Goal: Task Accomplishment & Management: Use online tool/utility

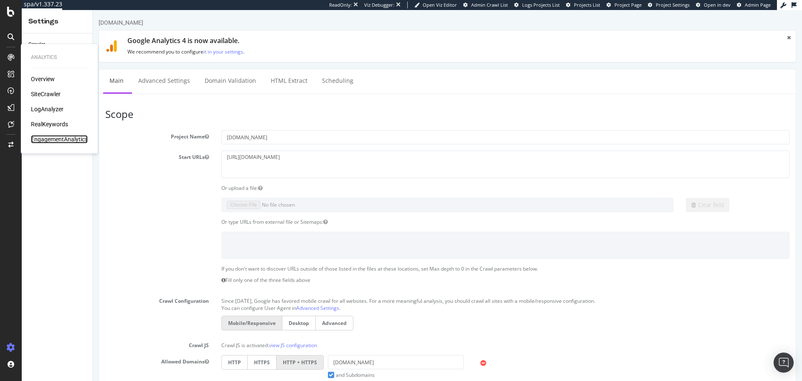
click at [69, 143] on div "EngagementAnalytics" at bounding box center [59, 139] width 57 height 8
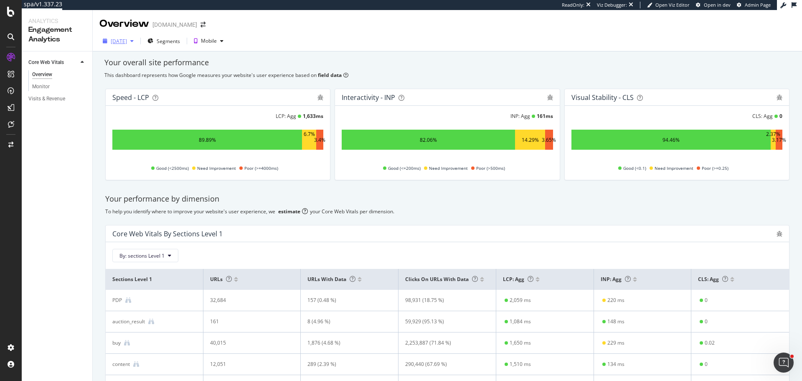
click at [137, 45] on div "2025 Sep. 10th" at bounding box center [118, 41] width 38 height 13
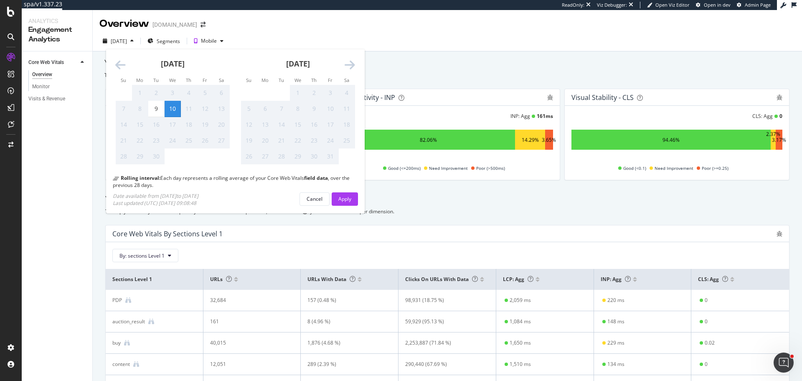
click at [58, 191] on div "Core Web Vitals Overview Monitor Visits & Revenue" at bounding box center [57, 215] width 71 height 329
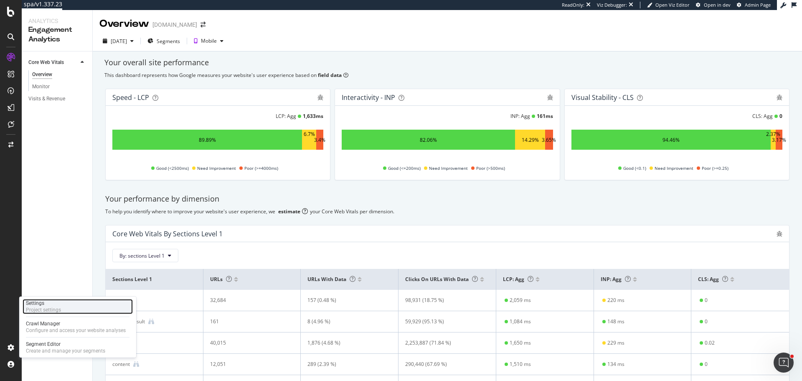
click at [59, 300] on div "Settings" at bounding box center [43, 303] width 35 height 7
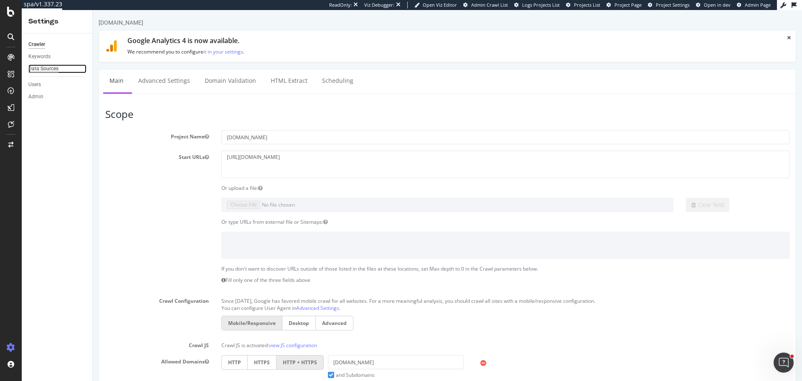
click at [55, 68] on div "Data Sources" at bounding box center [43, 68] width 30 height 9
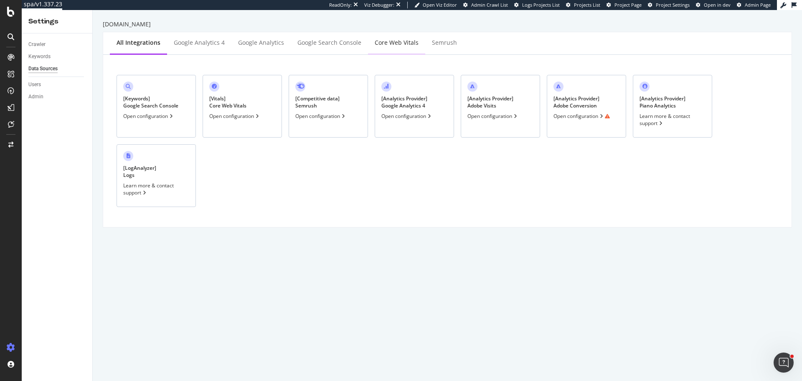
click at [394, 40] on div "Core Web Vitals" at bounding box center [397, 42] width 44 height 8
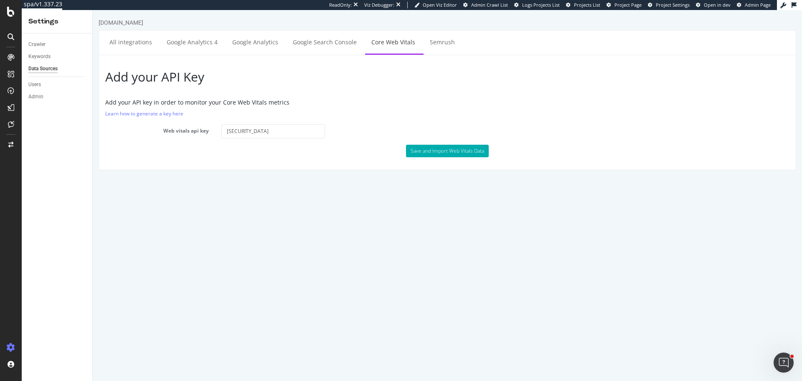
click at [237, 178] on html "www.realestate.com.au All integrations Google Analytics 4 Google Analytics Goog…" at bounding box center [448, 94] width 710 height 168
drag, startPoint x: 47, startPoint y: 110, endPoint x: 77, endPoint y: 83, distance: 40.5
click at [47, 110] on div "AlertPanel" at bounding box center [44, 111] width 27 height 8
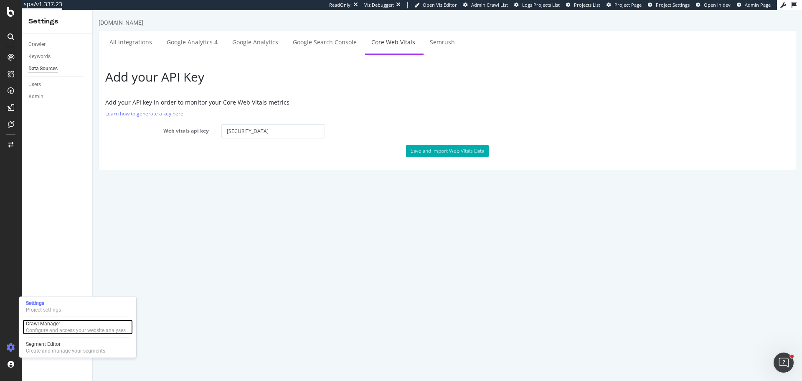
drag, startPoint x: 47, startPoint y: 324, endPoint x: 108, endPoint y: 317, distance: 61.5
click at [47, 324] on div "Crawl Manager" at bounding box center [76, 323] width 100 height 7
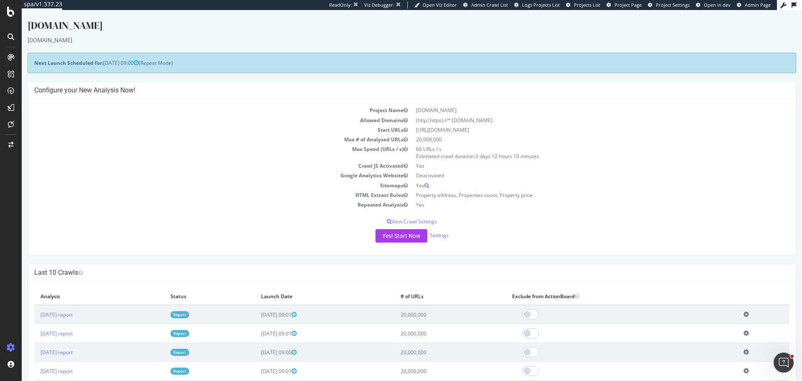
click at [189, 312] on link "Report" at bounding box center [179, 314] width 19 height 7
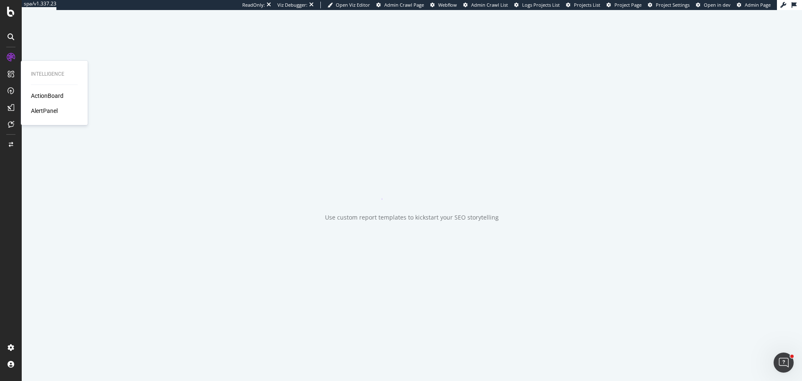
click at [59, 96] on div "ActionBoard" at bounding box center [47, 96] width 33 height 8
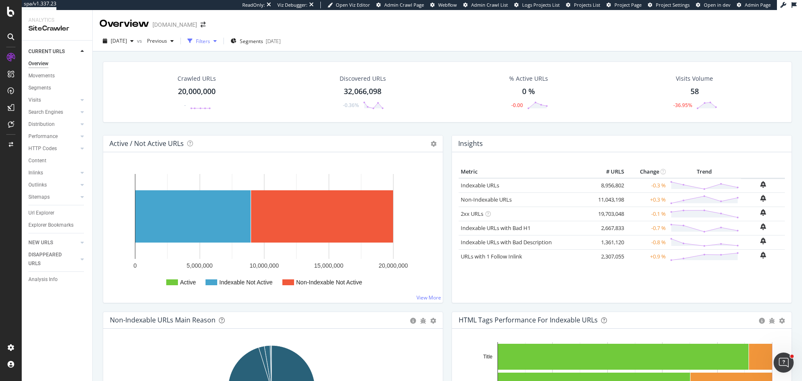
click at [210, 41] on div "Filters" at bounding box center [203, 41] width 14 height 7
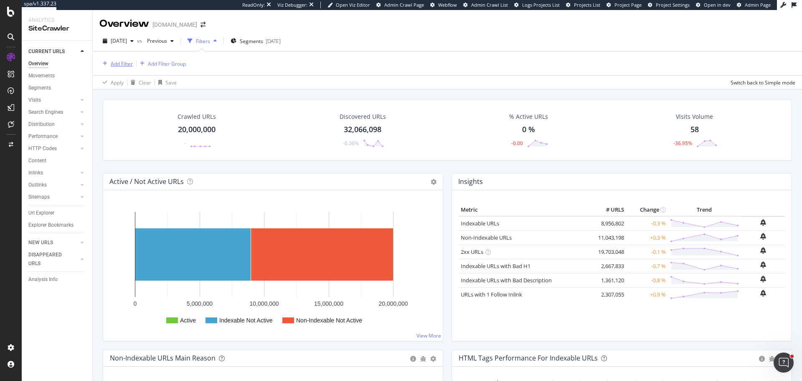
click at [120, 60] on div "Add Filter" at bounding box center [122, 63] width 22 height 7
type input "cls"
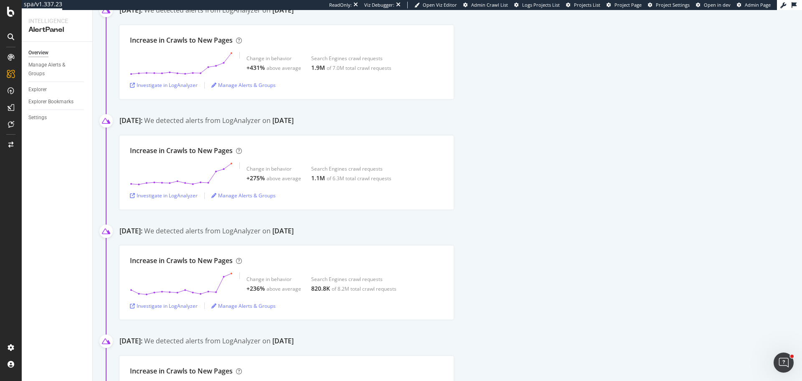
scroll to position [1045, 0]
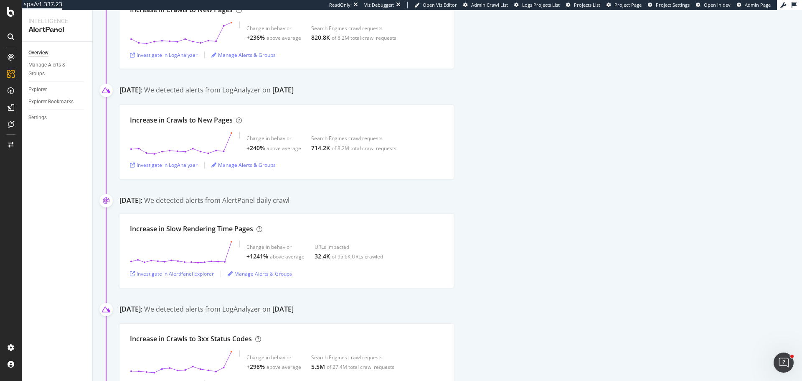
drag, startPoint x: 8, startPoint y: 250, endPoint x: 41, endPoint y: 230, distance: 38.8
click at [8, 250] on div at bounding box center [11, 196] width 20 height 290
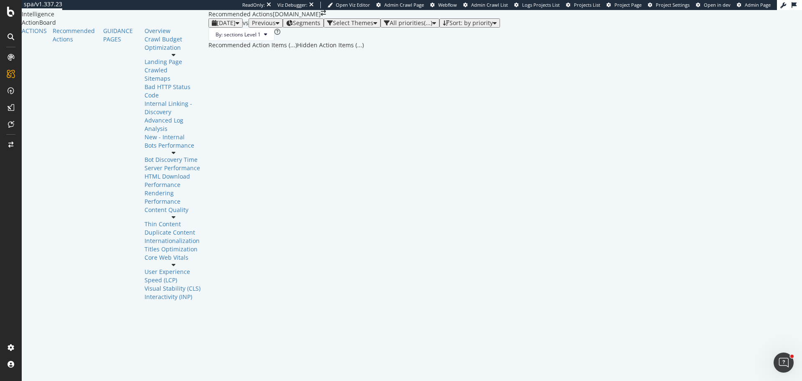
click at [327, 26] on div "Select Themes" at bounding box center [352, 23] width 50 height 7
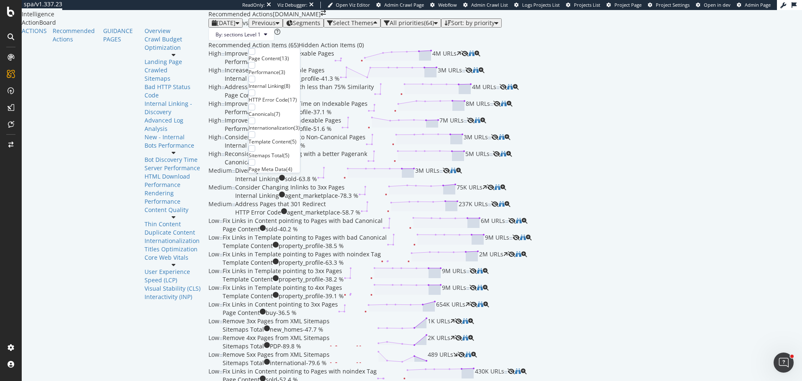
click at [263, 73] on div "Performance ( 3 )" at bounding box center [274, 69] width 51 height 14
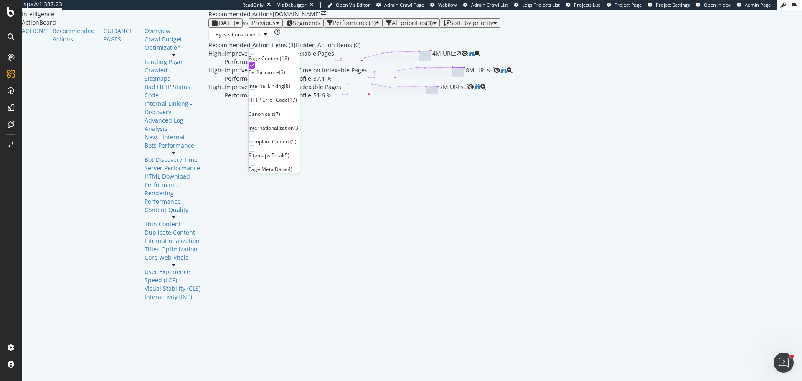
click at [262, 75] on div "Performance ( 3 )" at bounding box center [274, 69] width 51 height 14
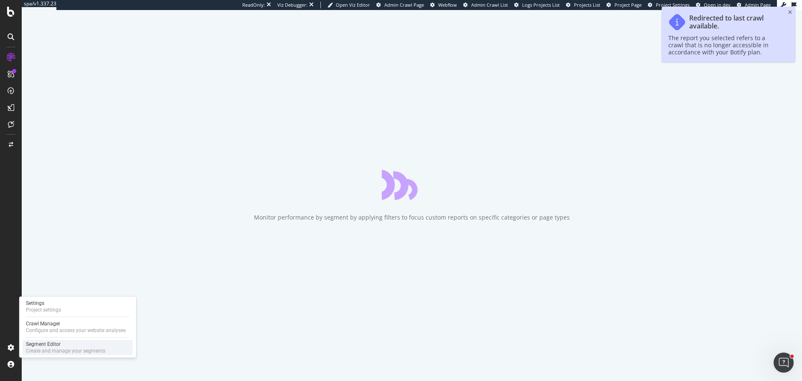
click at [49, 345] on div "Segment Editor" at bounding box center [65, 344] width 79 height 7
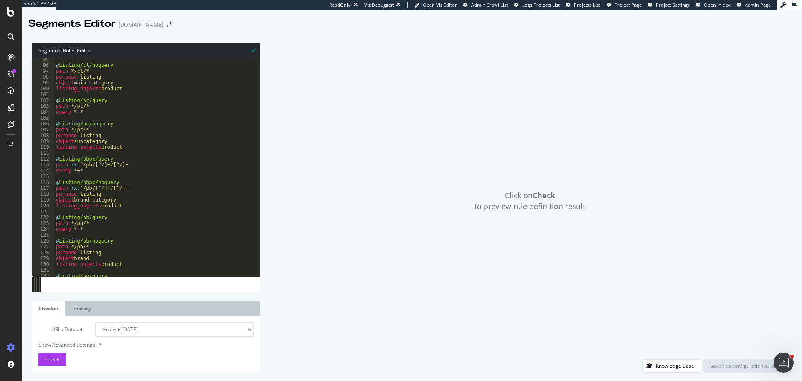
scroll to position [451, 0]
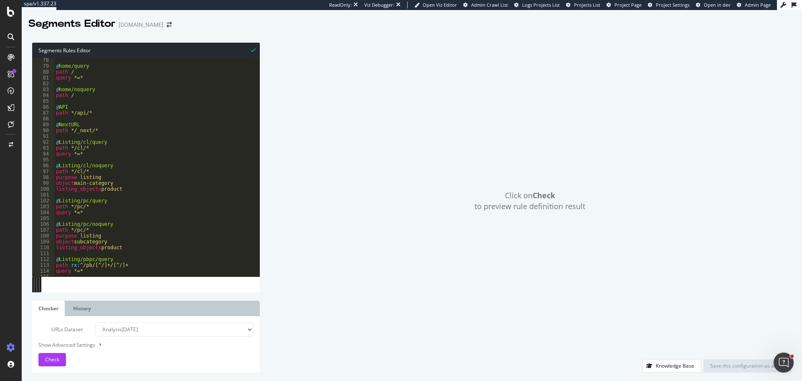
click at [8, 13] on icon at bounding box center [11, 12] width 8 height 10
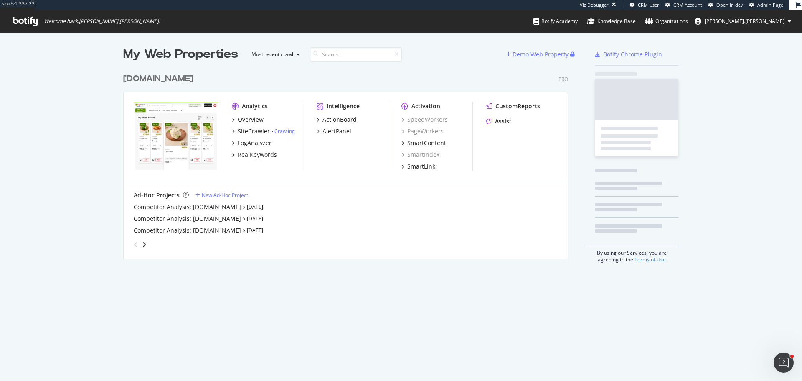
scroll to position [190, 445]
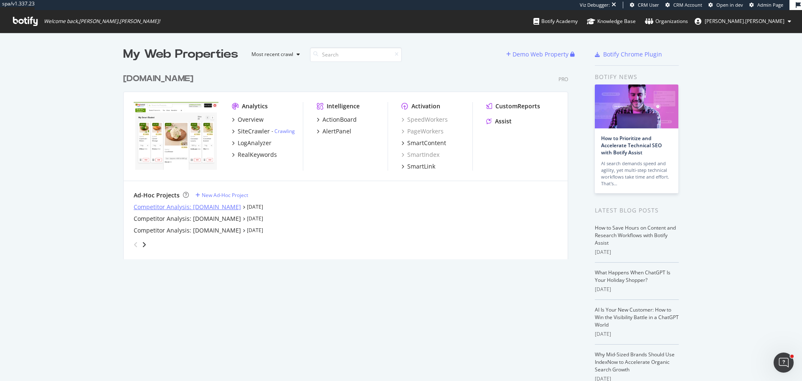
click at [191, 207] on div "Competitor Analysis: zeptonow.com" at bounding box center [187, 207] width 107 height 8
click at [193, 215] on div "Competitor Analysis: [DOMAIN_NAME]" at bounding box center [187, 218] width 107 height 8
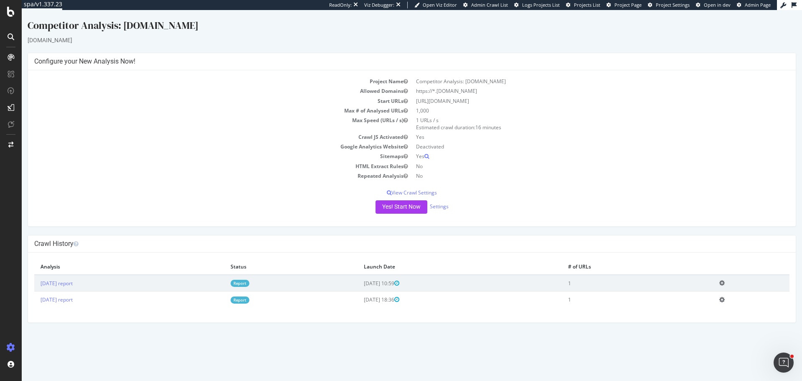
click at [444, 101] on td "[URL][DOMAIN_NAME]" at bounding box center [601, 101] width 378 height 10
click at [444, 101] on td "https://www.zeptonow.com/" at bounding box center [601, 101] width 378 height 10
copy td "https://www.zeptonow.com/"
click at [444, 207] on link "Settings" at bounding box center [439, 206] width 19 height 7
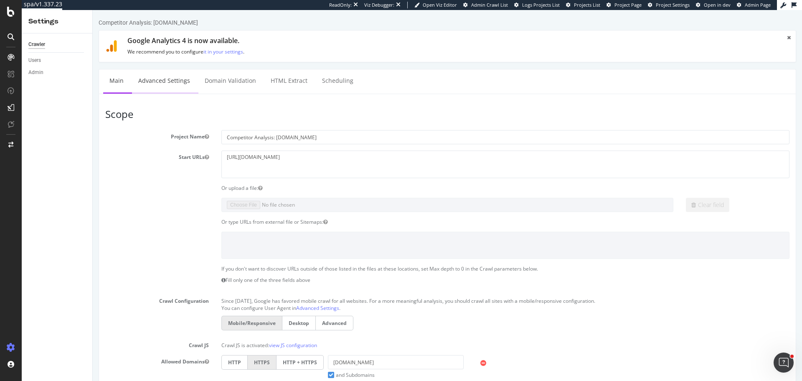
click at [149, 84] on link "Advanced Settings" at bounding box center [164, 80] width 64 height 23
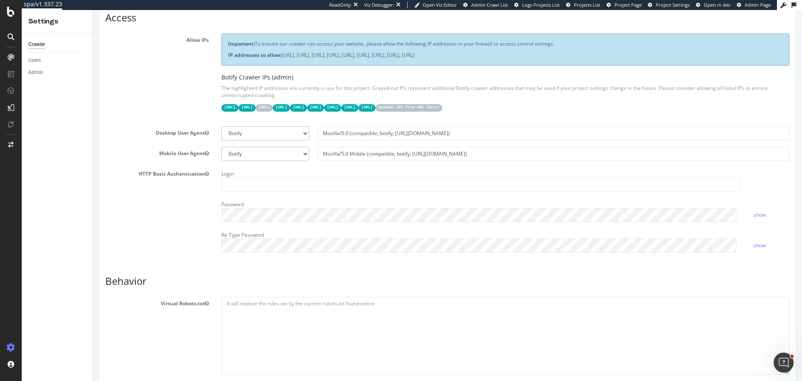
scroll to position [167, 0]
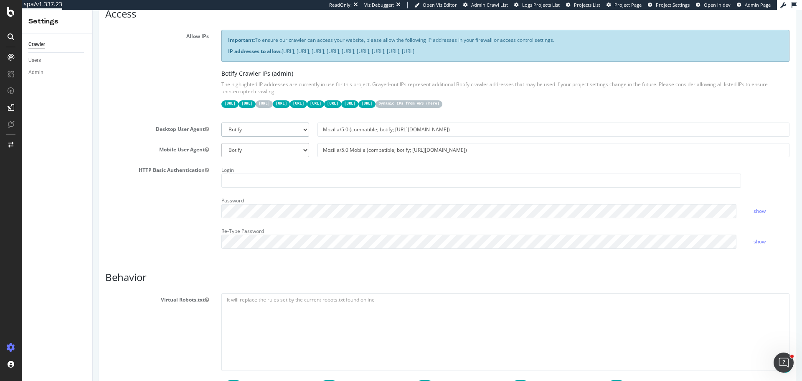
click at [251, 132] on select "Botify Googlebot Chrome Firefox Edge Custom" at bounding box center [265, 129] width 88 height 14
select select "Mozilla/5.0 (compatible; Googlebot/2.1; +http://www.google.com/bot.html)"
click at [221, 122] on select "Botify Googlebot Chrome Firefox Edge Custom" at bounding box center [265, 129] width 88 height 14
type input "Mozilla/5.0 (compatible; Googlebot/2.1; +http://www.google.com/bot.html)"
click at [251, 150] on select "Botify Googlebot Safari iPhone Safari iPad Chrome Android Custom" at bounding box center [265, 150] width 88 height 14
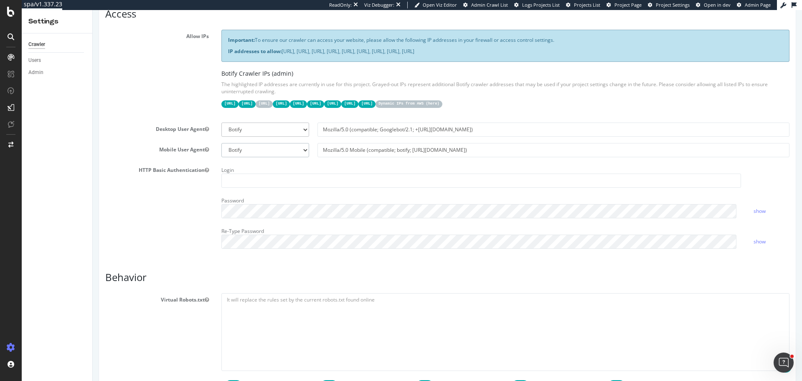
select select "Mozilla/5.0 (Linux; Android 6.0.1; Nexus 5X Build/MMB29P) AppleWebKit/537.36 (K…"
click at [221, 143] on select "Botify Googlebot Safari iPhone Safari iPad Chrome Android Custom" at bounding box center [265, 150] width 88 height 14
type input "Mozilla/5.0 (Linux; Android 6.0.1; Nexus 5X Build/MMB29P) AppleWebKit/537.36 (K…"
click at [150, 183] on div "HTTP Basic Authentication Login Password show Re-Type Password show" at bounding box center [447, 209] width 697 height 92
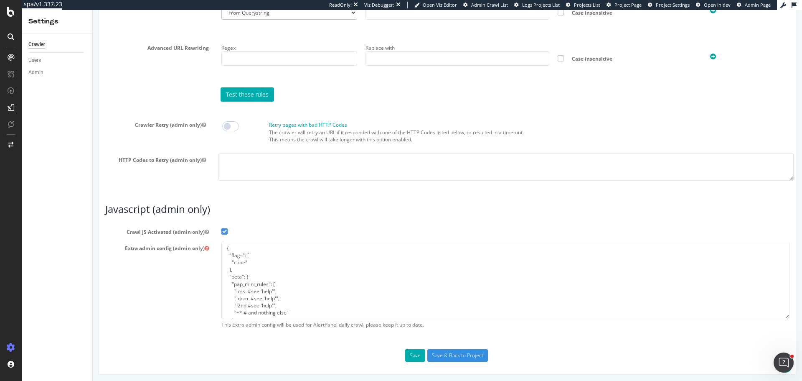
scroll to position [636, 0]
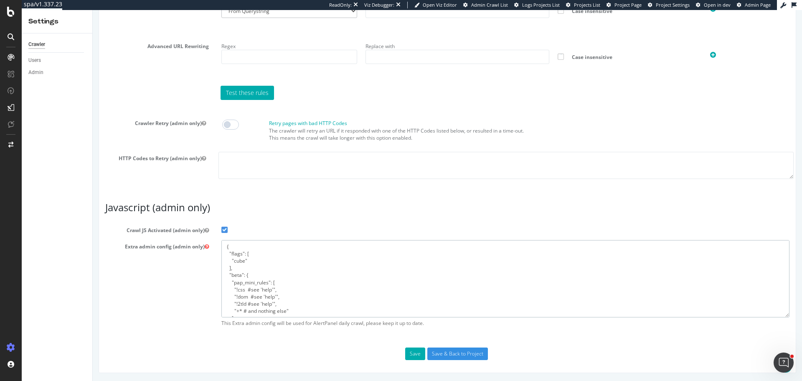
click at [323, 287] on textarea "{ "flags": [ "cube" ], "beta": { "pap_mini_rules": [ "!css #see 'help'", "!dom …" at bounding box center [505, 278] width 568 height 77
paste textarea "++ *zeptonow.com/*", "+ *newrelic.com/*", "+ *googletagmanager.com/*", "# + *so…"
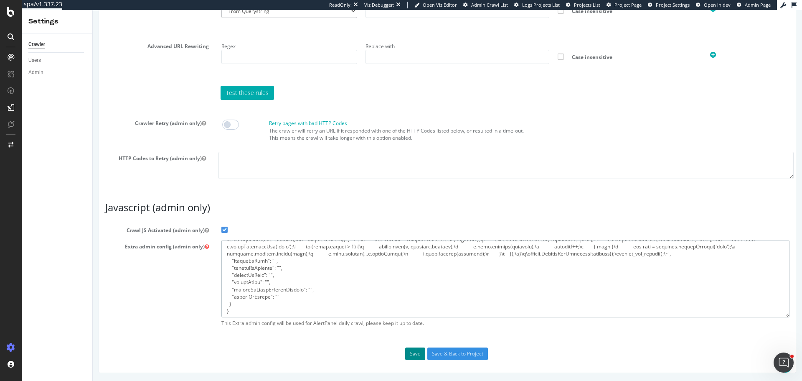
type textarea "{ "flags": [ "cube" ], "beta": { "pap_mini_rules": [ "++ *zeptonow.com/*", "+ *…"
click at [412, 356] on button "Save" at bounding box center [415, 353] width 20 height 13
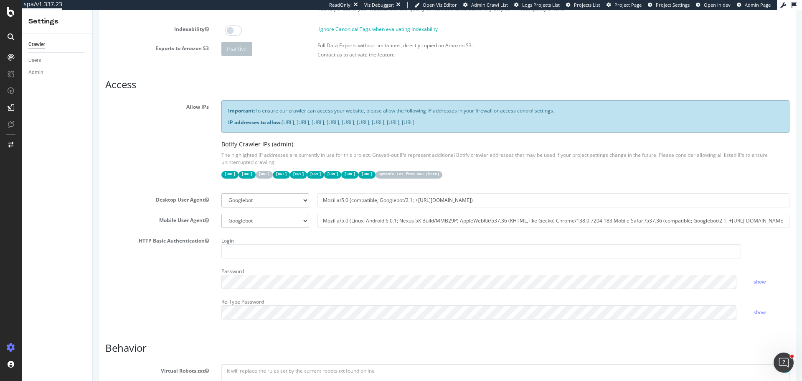
scroll to position [158, 0]
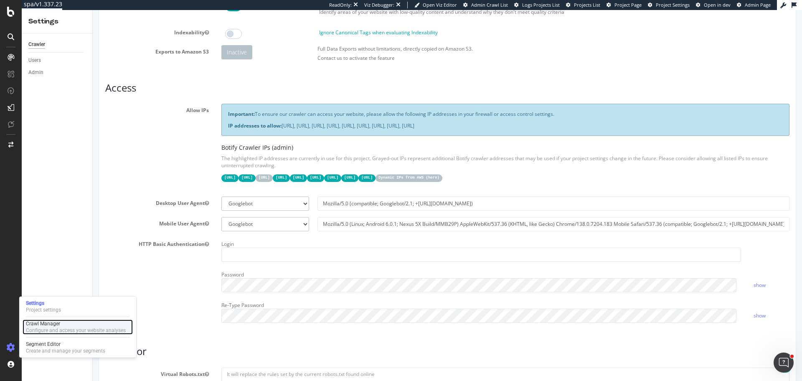
click at [59, 330] on div "Configure and access your website analyses" at bounding box center [76, 330] width 100 height 7
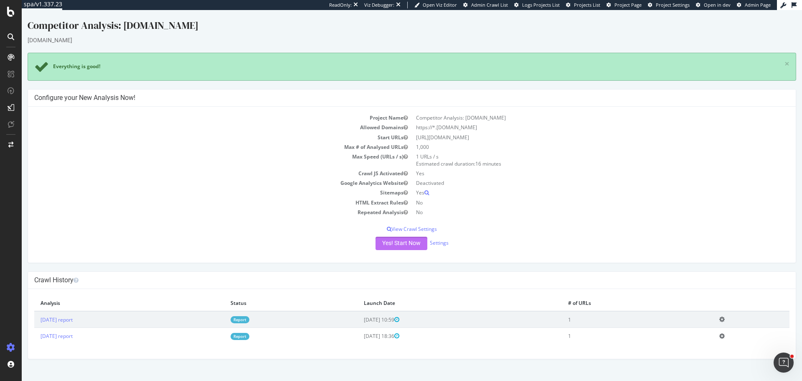
click at [390, 249] on button "Yes! Start Now" at bounding box center [402, 243] width 52 height 13
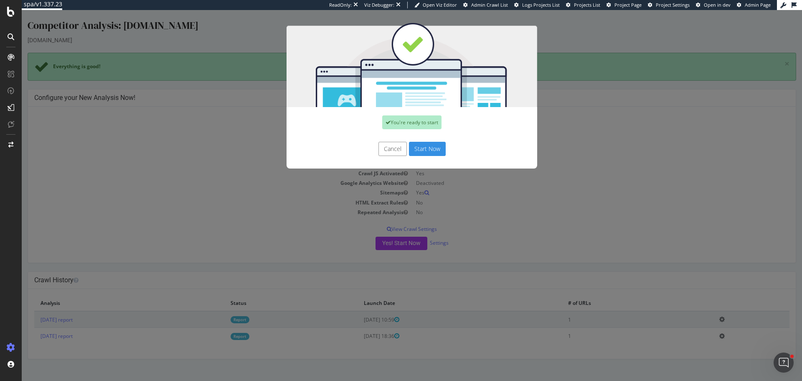
click at [430, 153] on button "Start Now" at bounding box center [427, 149] width 37 height 14
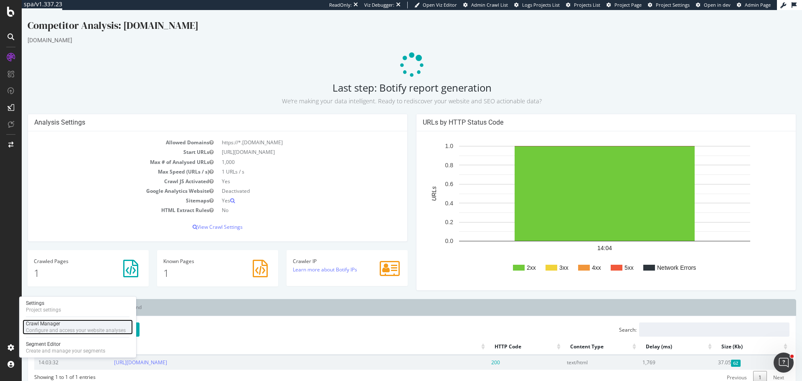
click at [53, 328] on div "Configure and access your website analyses" at bounding box center [76, 330] width 100 height 7
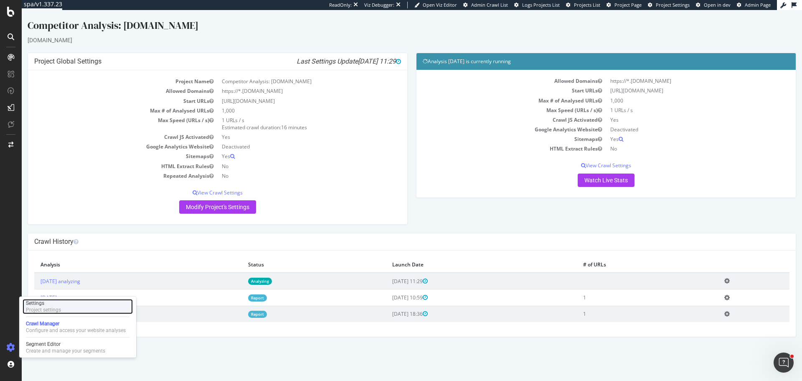
click at [46, 302] on div "Settings" at bounding box center [43, 303] width 35 height 7
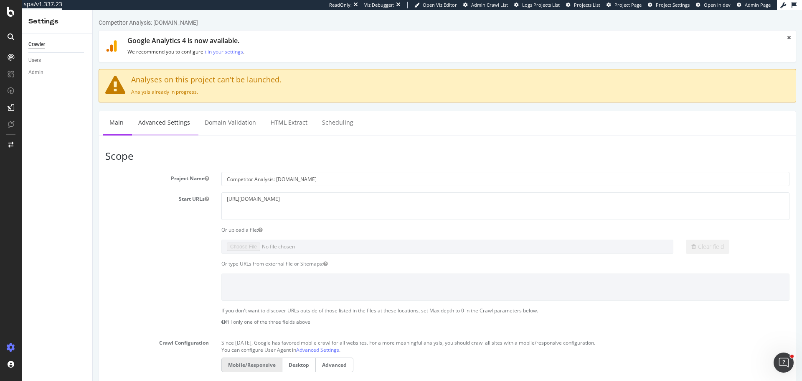
click at [172, 129] on link "Advanced Settings" at bounding box center [164, 122] width 64 height 23
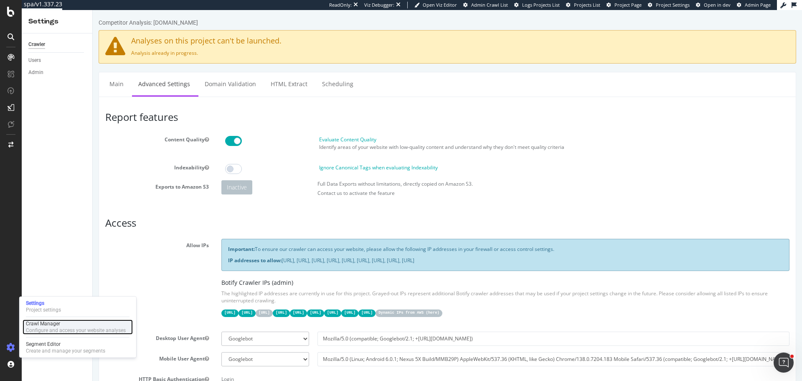
click at [48, 326] on div "Crawl Manager" at bounding box center [76, 323] width 100 height 7
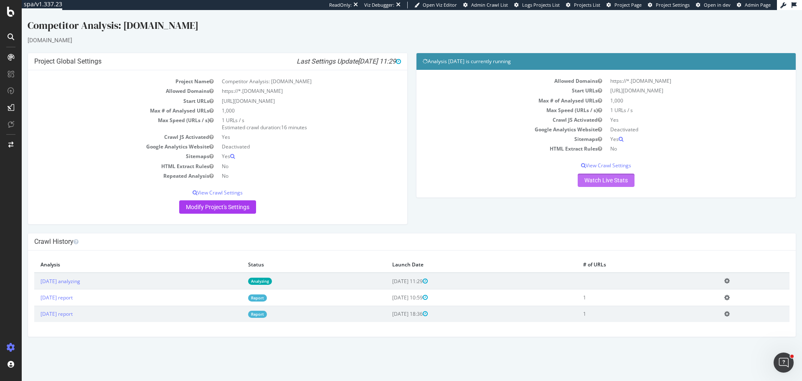
click at [590, 176] on link "Watch Live Stats" at bounding box center [606, 179] width 57 height 13
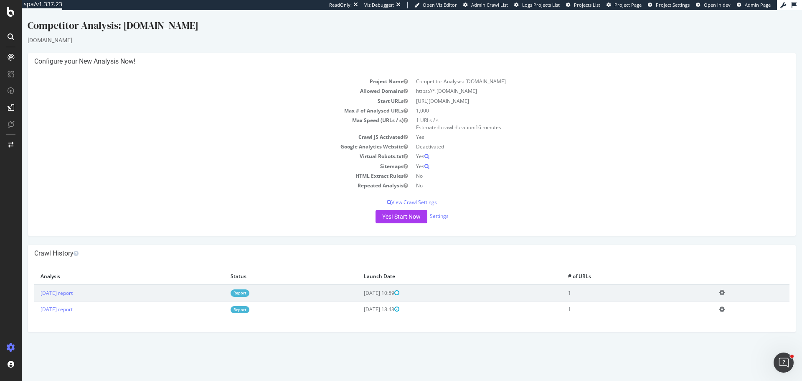
click at [467, 102] on td "[URL][DOMAIN_NAME]" at bounding box center [601, 101] width 378 height 10
copy td "[URL][DOMAIN_NAME]"
click at [435, 216] on link "Settings" at bounding box center [439, 215] width 19 height 7
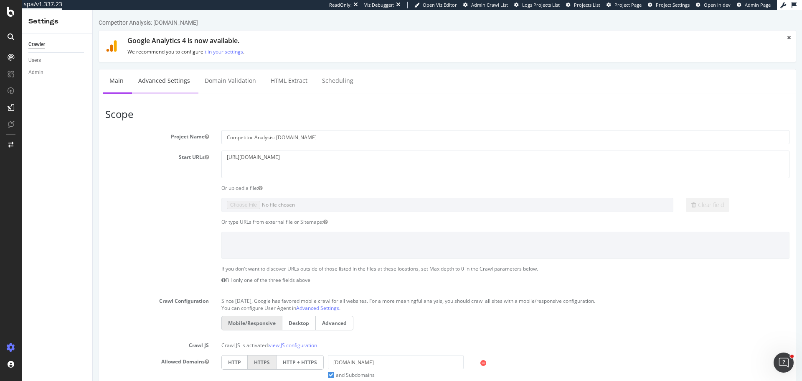
click at [164, 81] on link "Advanced Settings" at bounding box center [164, 80] width 64 height 23
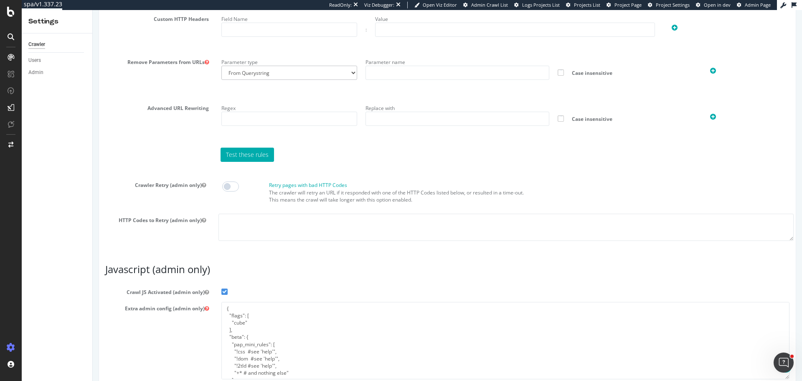
scroll to position [636, 0]
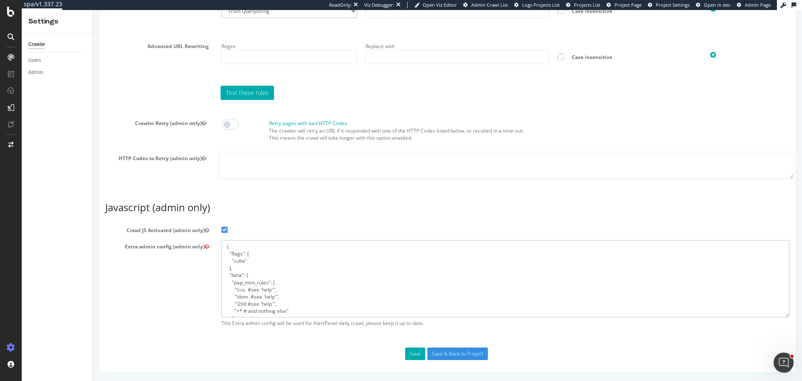
click at [329, 264] on textarea "{ "flags": [ "cube" ], "beta": { "pap_mini_rules": [ "!css #see 'help'", "!dom …" at bounding box center [505, 278] width 568 height 77
paste textarea "++ *swiggy.com/*", "+ *moengage.com/*", "+ *newrelic.com/*", "+ *edge.sdk.awswa…"
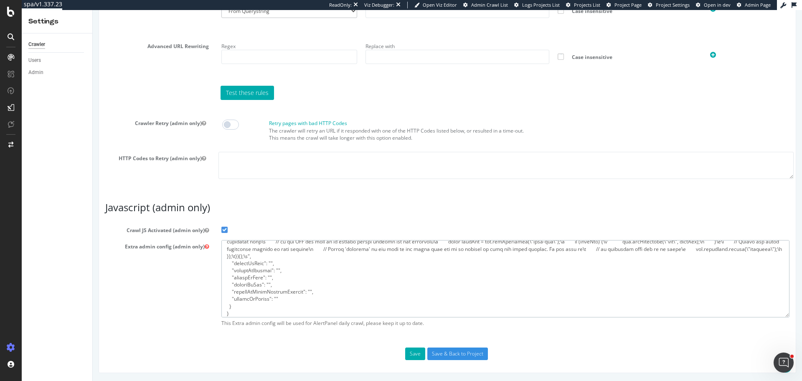
type textarea "{ "flags": [ "cube" ], "beta": { "pap_mini_rules": [ "++ *swiggy.com/*", "+ *mo…"
click at [407, 351] on button "Save" at bounding box center [415, 353] width 20 height 13
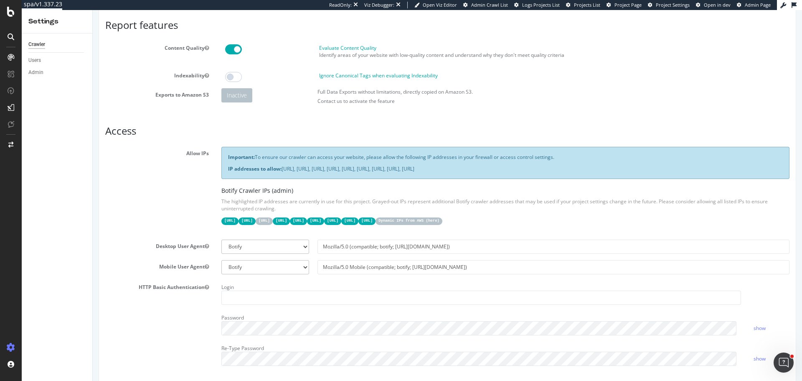
scroll to position [0, 0]
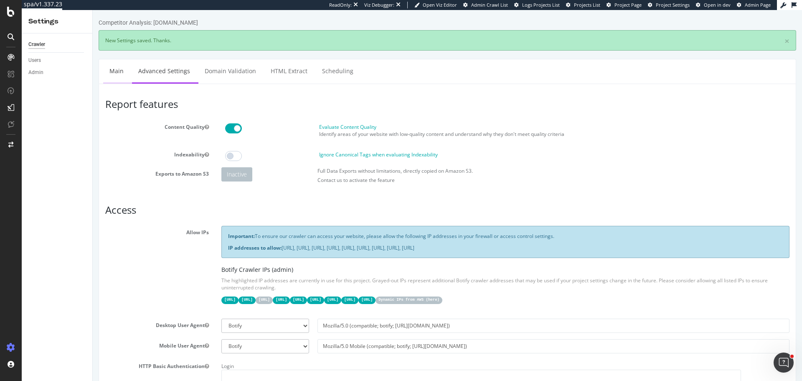
click at [112, 72] on link "Main" at bounding box center [116, 70] width 27 height 23
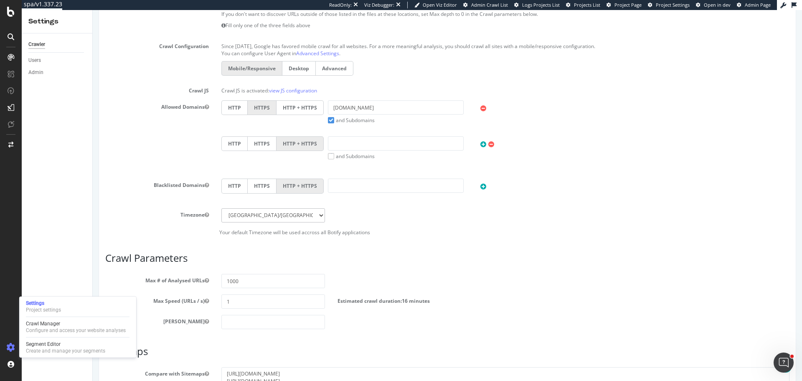
scroll to position [352, 0]
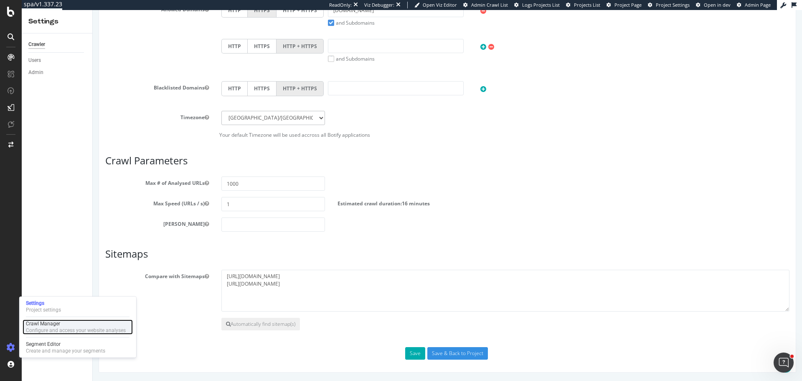
click at [49, 324] on div "Crawl Manager" at bounding box center [76, 323] width 100 height 7
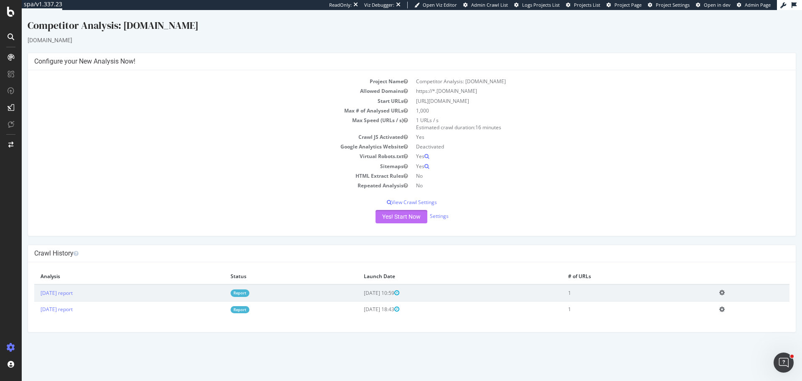
click at [403, 216] on button "Yes! Start Now" at bounding box center [402, 216] width 52 height 13
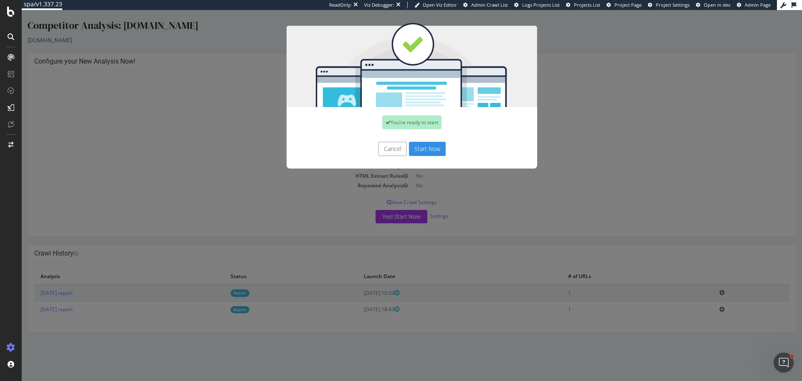
click at [425, 150] on button "Start Now" at bounding box center [427, 149] width 37 height 14
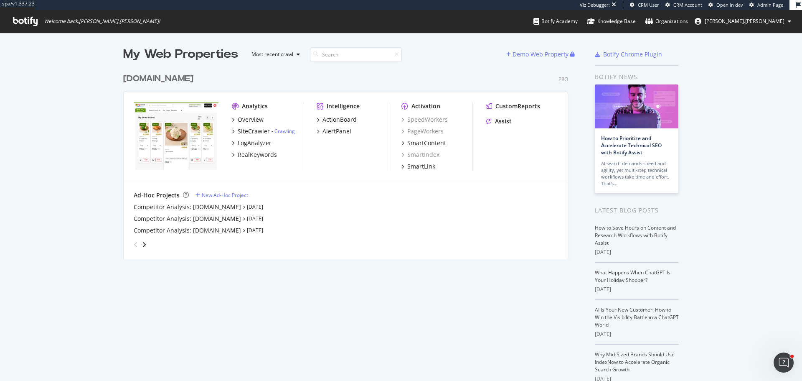
scroll to position [374, 790]
click at [208, 232] on div "Competitor Analysis: [DOMAIN_NAME]" at bounding box center [187, 230] width 107 height 8
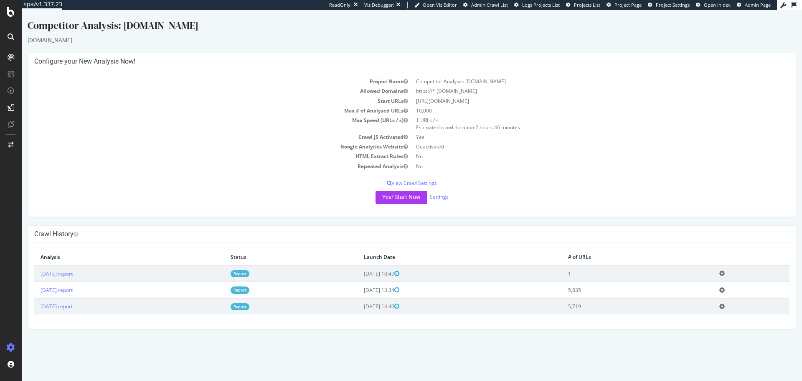
click at [440, 103] on td "https://blinkit.com/" at bounding box center [601, 101] width 378 height 10
copy td "https://blinkit.com/"
click at [442, 199] on link "Settings" at bounding box center [439, 196] width 19 height 7
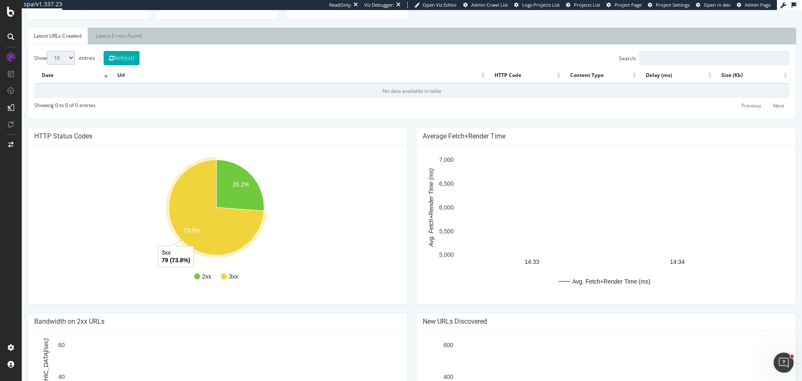
scroll to position [292, 0]
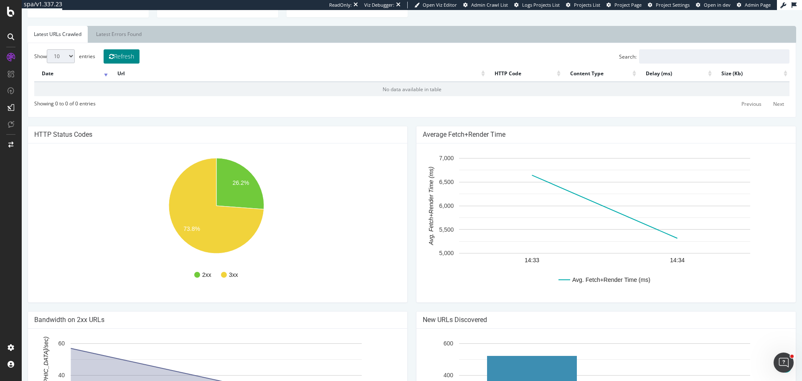
click at [124, 59] on button "Refresh" at bounding box center [122, 56] width 36 height 14
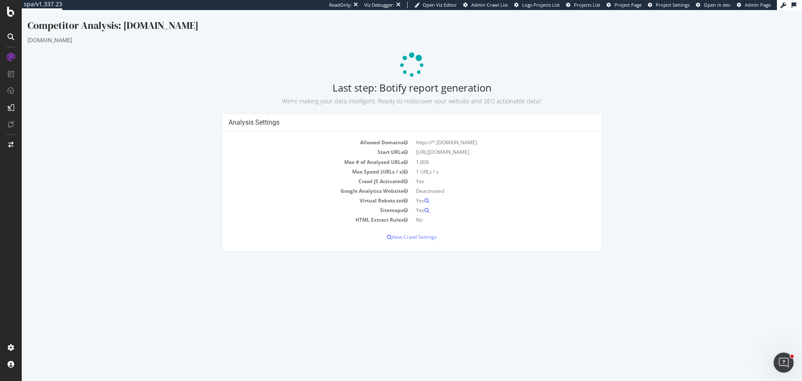
scroll to position [0, 0]
